Goal: Information Seeking & Learning: Understand process/instructions

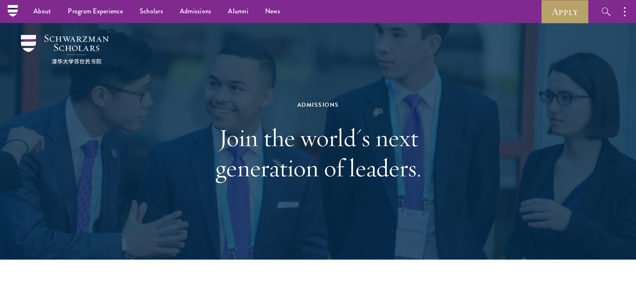
scroll to position [2509, 0]
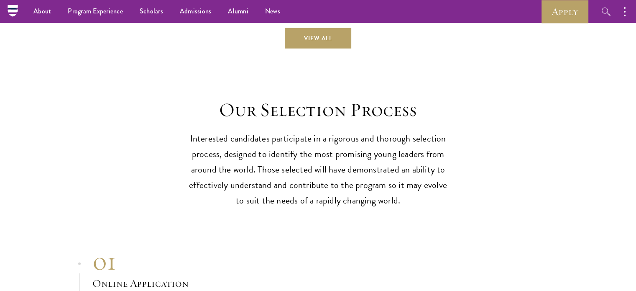
click at [269, 124] on header "Our Selection Process Interested candidates participate in a rigorous and thoro…" at bounding box center [318, 153] width 259 height 110
click at [284, 151] on p "Interested candidates participate in a rigorous and thorough selection process,…" at bounding box center [318, 169] width 259 height 77
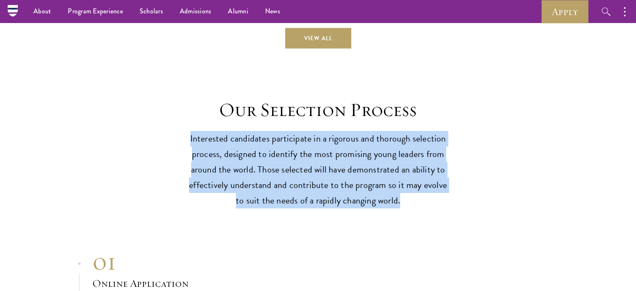
click at [284, 151] on p "Interested candidates participate in a rigorous and thorough selection process,…" at bounding box center [318, 169] width 259 height 77
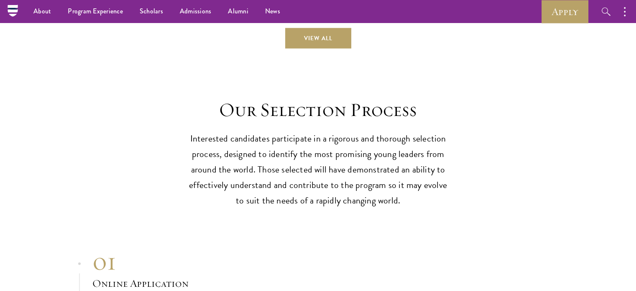
click at [354, 197] on p "Interested candidates participate in a rigorous and thorough selection process,…" at bounding box center [318, 169] width 259 height 77
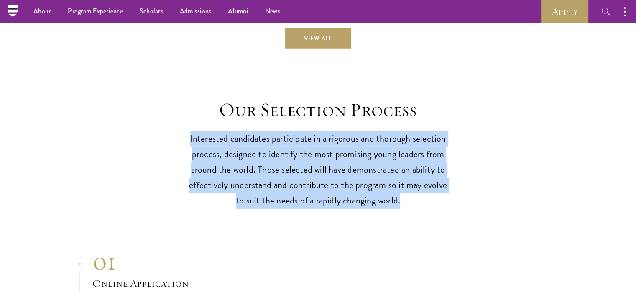
click at [354, 197] on p "Interested candidates participate in a rigorous and thorough selection process,…" at bounding box center [318, 169] width 259 height 77
click at [274, 179] on p "Interested candidates participate in a rigorous and thorough selection process,…" at bounding box center [318, 169] width 259 height 77
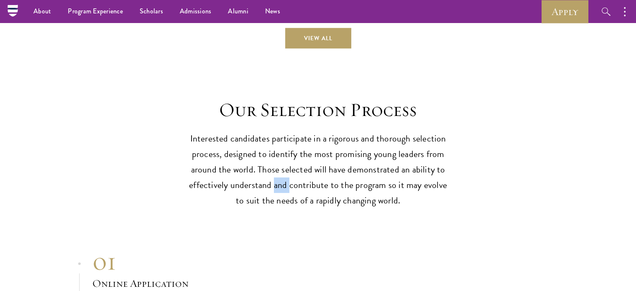
click at [274, 179] on p "Interested candidates participate in a rigorous and thorough selection process,…" at bounding box center [318, 169] width 259 height 77
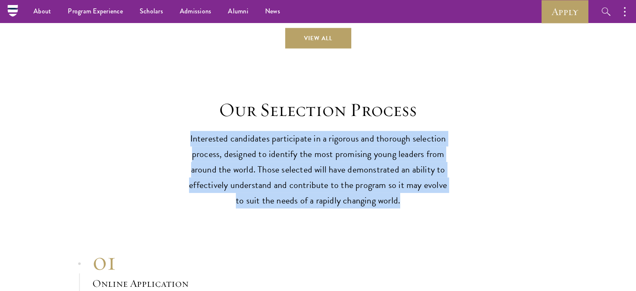
click at [274, 179] on p "Interested candidates participate in a rigorous and thorough selection process,…" at bounding box center [318, 169] width 259 height 77
click at [348, 167] on p "Interested candidates participate in a rigorous and thorough selection process,…" at bounding box center [318, 169] width 259 height 77
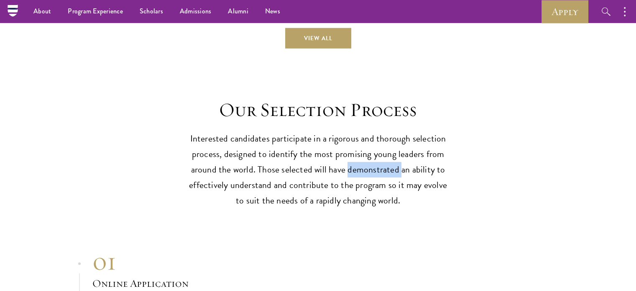
click at [348, 167] on p "Interested candidates participate in a rigorous and thorough selection process,…" at bounding box center [318, 169] width 259 height 77
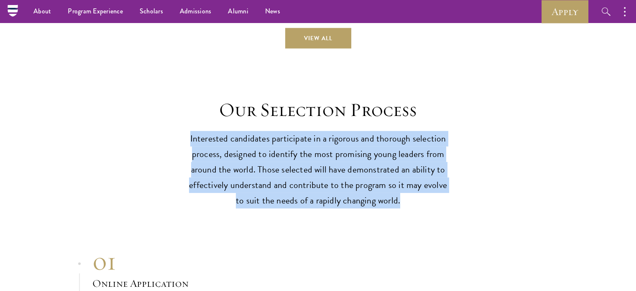
click at [348, 167] on p "Interested candidates participate in a rigorous and thorough selection process,…" at bounding box center [318, 169] width 259 height 77
click at [256, 164] on p "Interested candidates participate in a rigorous and thorough selection process,…" at bounding box center [318, 169] width 259 height 77
click at [256, 162] on p "Interested candidates participate in a rigorous and thorough selection process,…" at bounding box center [318, 169] width 259 height 77
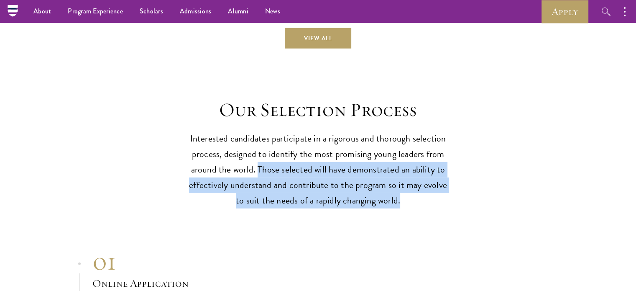
drag, startPoint x: 260, startPoint y: 165, endPoint x: 413, endPoint y: 201, distance: 157.7
click at [413, 201] on p "Interested candidates participate in a rigorous and thorough selection process,…" at bounding box center [318, 169] width 259 height 77
click at [368, 198] on p "Interested candidates participate in a rigorous and thorough selection process,…" at bounding box center [318, 169] width 259 height 77
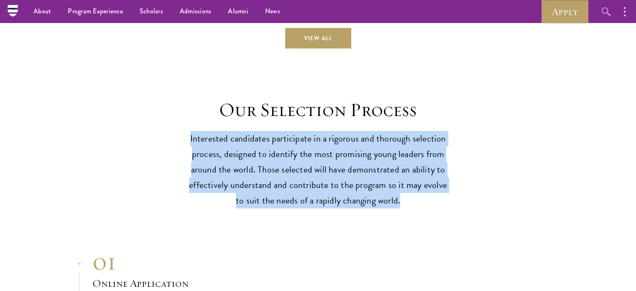
drag, startPoint x: 401, startPoint y: 196, endPoint x: 187, endPoint y: 128, distance: 224.3
click at [187, 128] on div "Our Selection Process Interested candidates participate in a rigorous and thoro…" at bounding box center [318, 153] width 552 height 110
click at [291, 122] on header "Our Selection Process Interested candidates participate in a rigorous and thoro…" at bounding box center [318, 153] width 259 height 110
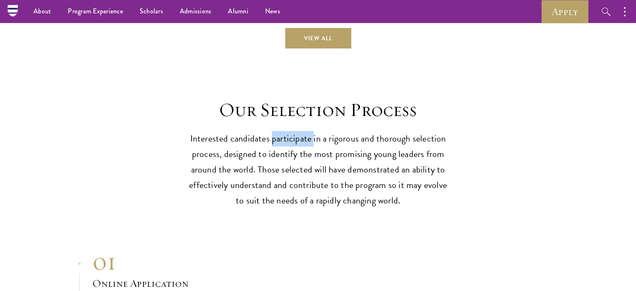
click at [291, 122] on header "Our Selection Process Interested candidates participate in a rigorous and thoro…" at bounding box center [318, 153] width 259 height 110
click at [290, 134] on p "Interested candidates participate in a rigorous and thorough selection process,…" at bounding box center [318, 169] width 259 height 77
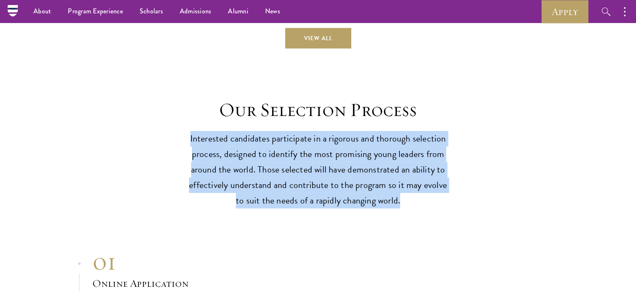
click at [290, 134] on p "Interested candidates participate in a rigorous and thorough selection process,…" at bounding box center [318, 169] width 259 height 77
click at [351, 148] on p "Interested candidates participate in a rigorous and thorough selection process,…" at bounding box center [318, 169] width 259 height 77
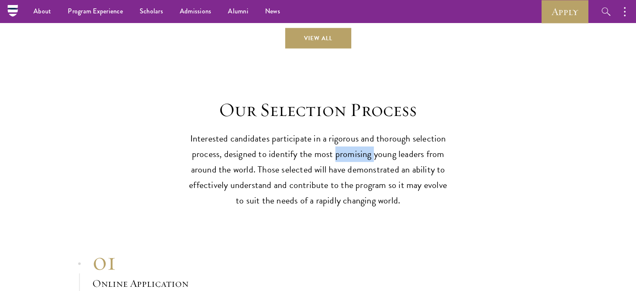
click at [351, 148] on p "Interested candidates participate in a rigorous and thorough selection process,…" at bounding box center [318, 169] width 259 height 77
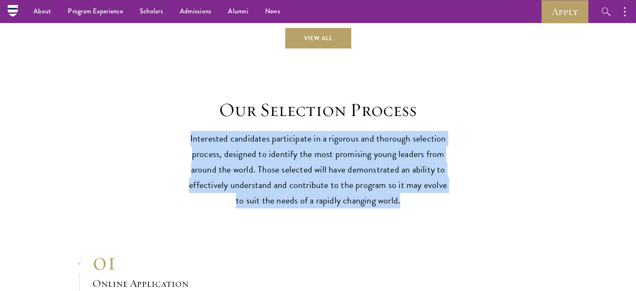
click at [351, 148] on p "Interested candidates participate in a rigorous and thorough selection process,…" at bounding box center [318, 169] width 259 height 77
click at [294, 155] on p "Interested candidates participate in a rigorous and thorough selection process,…" at bounding box center [318, 169] width 259 height 77
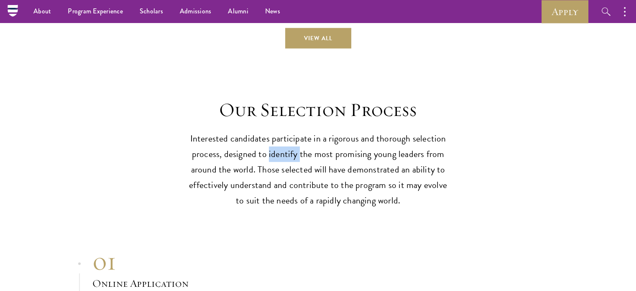
click at [294, 155] on p "Interested candidates participate in a rigorous and thorough selection process,…" at bounding box center [318, 169] width 259 height 77
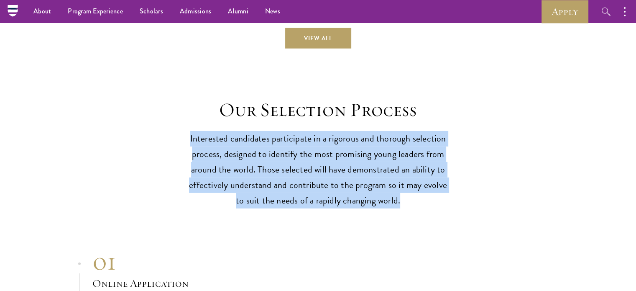
click at [294, 155] on p "Interested candidates participate in a rigorous and thorough selection process,…" at bounding box center [318, 169] width 259 height 77
click at [353, 151] on p "Interested candidates participate in a rigorous and thorough selection process,…" at bounding box center [318, 169] width 259 height 77
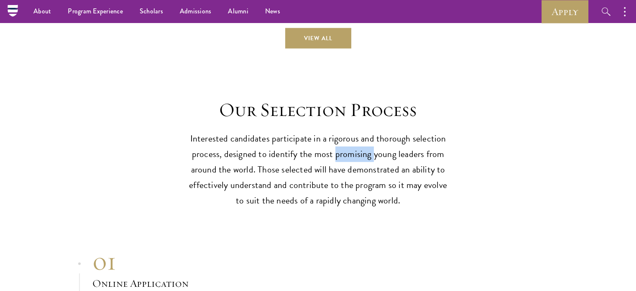
click at [353, 151] on p "Interested candidates participate in a rigorous and thorough selection process,…" at bounding box center [318, 169] width 259 height 77
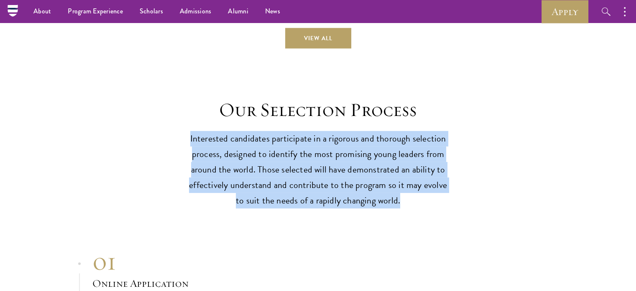
click at [353, 151] on p "Interested candidates participate in a rigorous and thorough selection process,…" at bounding box center [318, 169] width 259 height 77
click at [258, 171] on p "Interested candidates participate in a rigorous and thorough selection process,…" at bounding box center [318, 169] width 259 height 77
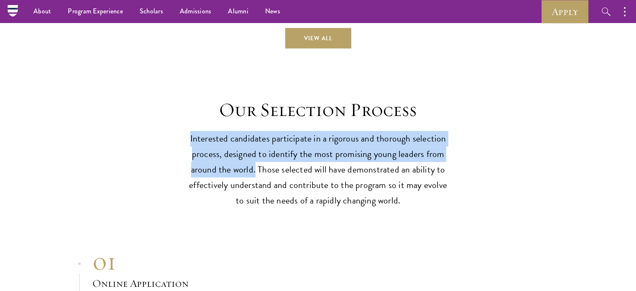
drag, startPoint x: 257, startPoint y: 168, endPoint x: 166, endPoint y: 123, distance: 101.4
click at [166, 123] on div "Our Selection Process Interested candidates participate in a rigorous and thoro…" at bounding box center [318, 153] width 552 height 110
click at [242, 164] on p "Interested candidates participate in a rigorous and thorough selection process,…" at bounding box center [318, 169] width 259 height 77
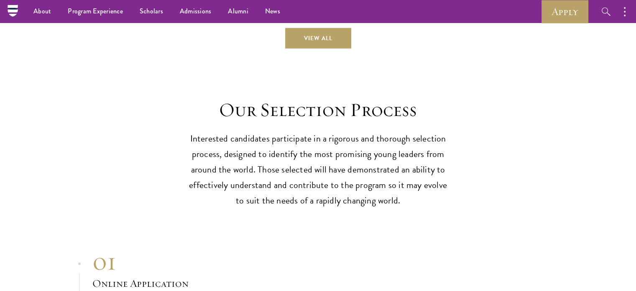
click at [257, 163] on p "Interested candidates participate in a rigorous and thorough selection process,…" at bounding box center [318, 169] width 259 height 77
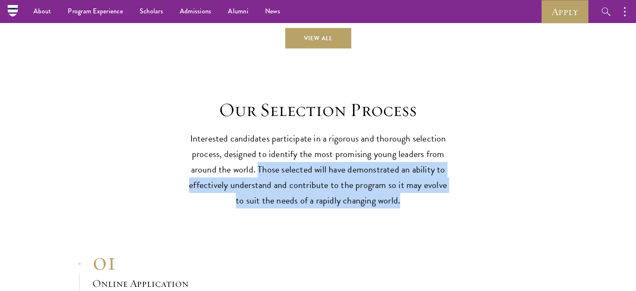
drag, startPoint x: 260, startPoint y: 165, endPoint x: 403, endPoint y: 192, distance: 145.2
click at [403, 192] on p "Interested candidates participate in a rigorous and thorough selection process,…" at bounding box center [318, 169] width 259 height 77
click at [331, 200] on p "Interested candidates participate in a rigorous and thorough selection process,…" at bounding box center [318, 169] width 259 height 77
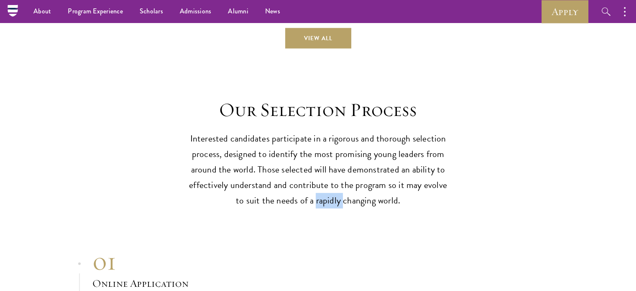
click at [331, 200] on p "Interested candidates participate in a rigorous and thorough selection process,…" at bounding box center [318, 169] width 259 height 77
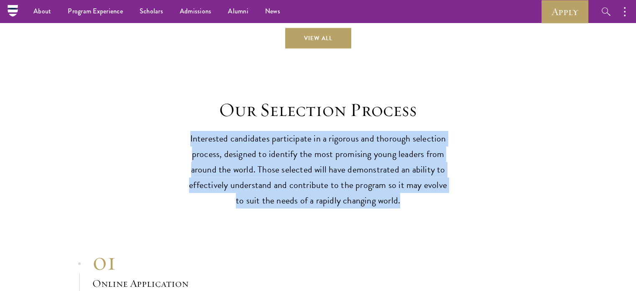
click at [331, 200] on p "Interested candidates participate in a rigorous and thorough selection process,…" at bounding box center [318, 169] width 259 height 77
click at [263, 191] on p "Interested candidates participate in a rigorous and thorough selection process,…" at bounding box center [318, 169] width 259 height 77
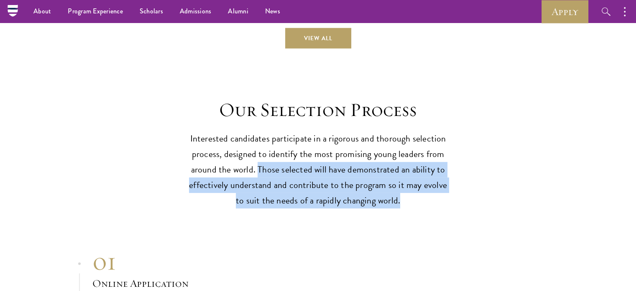
drag, startPoint x: 258, startPoint y: 166, endPoint x: 405, endPoint y: 194, distance: 149.8
click at [405, 194] on p "Interested candidates participate in a rigorous and thorough selection process,…" at bounding box center [318, 169] width 259 height 77
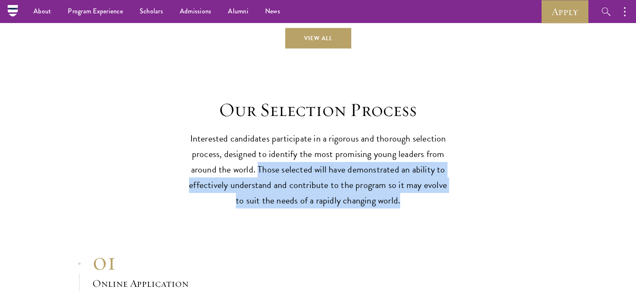
drag, startPoint x: 403, startPoint y: 202, endPoint x: 261, endPoint y: 170, distance: 145.6
click at [261, 170] on p "Interested candidates participate in a rigorous and thorough selection process,…" at bounding box center [318, 169] width 259 height 77
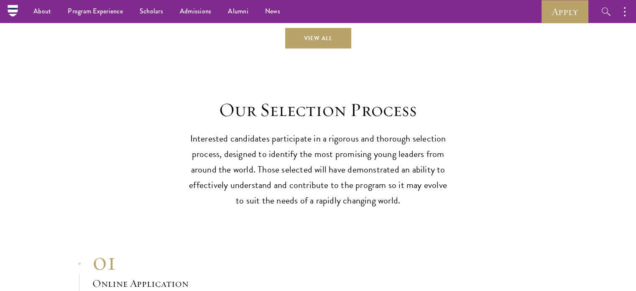
click at [257, 169] on p "Interested candidates participate in a rigorous and thorough selection process,…" at bounding box center [318, 169] width 259 height 77
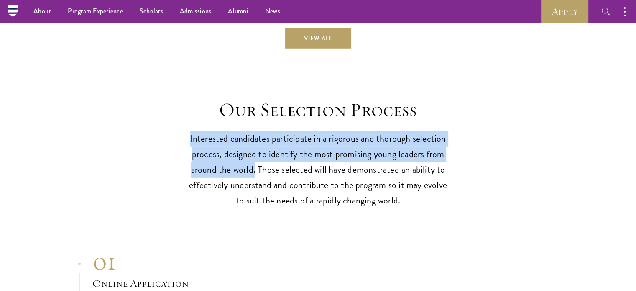
drag, startPoint x: 257, startPoint y: 166, endPoint x: 192, endPoint y: 133, distance: 73.5
click at [192, 133] on p "Interested candidates participate in a rigorous and thorough selection process,…" at bounding box center [318, 169] width 259 height 77
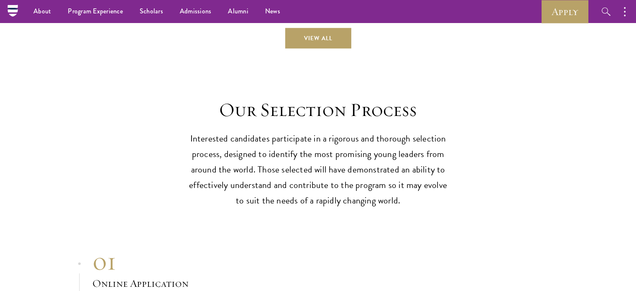
click at [270, 159] on p "Interested candidates participate in a rigorous and thorough selection process,…" at bounding box center [318, 169] width 259 height 77
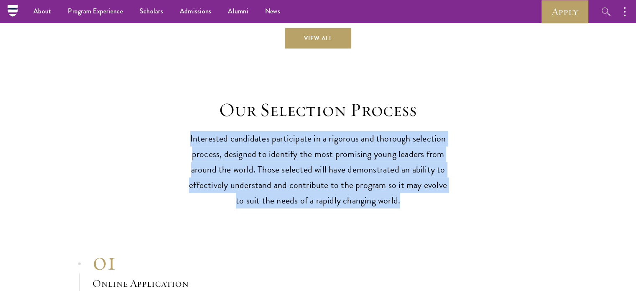
click at [270, 159] on p "Interested candidates participate in a rigorous and thorough selection process,…" at bounding box center [318, 169] width 259 height 77
click at [200, 152] on p "Interested candidates participate in a rigorous and thorough selection process,…" at bounding box center [318, 169] width 259 height 77
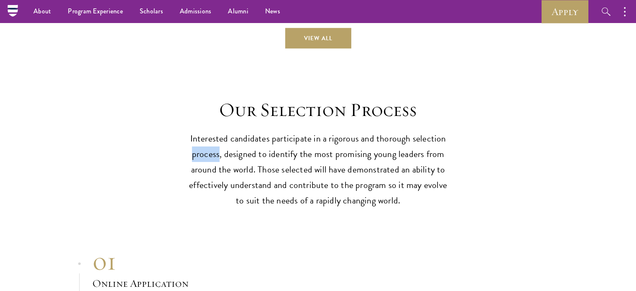
click at [200, 152] on p "Interested candidates participate in a rigorous and thorough selection process,…" at bounding box center [318, 169] width 259 height 77
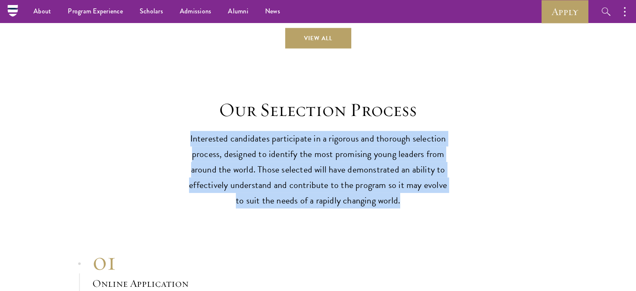
click at [200, 152] on p "Interested candidates participate in a rigorous and thorough selection process,…" at bounding box center [318, 169] width 259 height 77
